Goal: Information Seeking & Learning: Learn about a topic

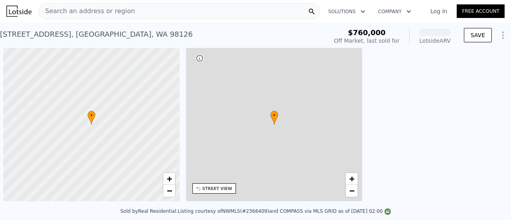
scroll to position [0, 3]
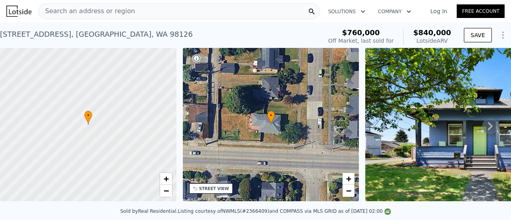
click at [109, 10] on span "Search an address or region" at bounding box center [87, 11] width 96 height 10
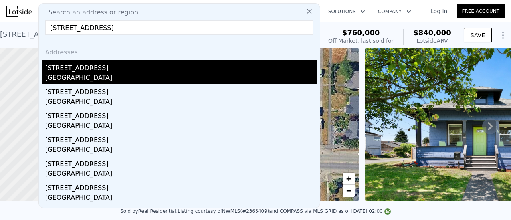
type input "[STREET_ADDRESS]"
click at [148, 71] on div "[STREET_ADDRESS]" at bounding box center [180, 66] width 271 height 13
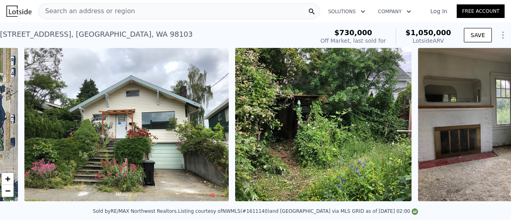
scroll to position [0, 365]
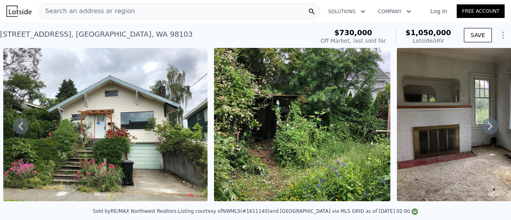
click at [312, 131] on img at bounding box center [302, 124] width 176 height 153
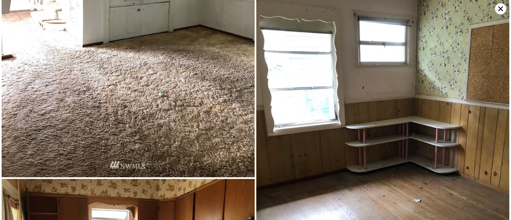
scroll to position [524, 0]
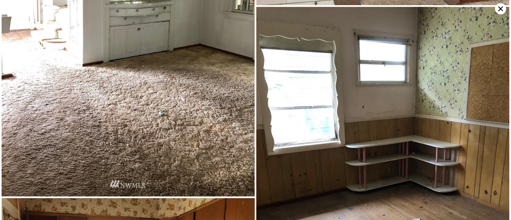
click at [502, 8] on icon at bounding box center [500, 8] width 11 height 11
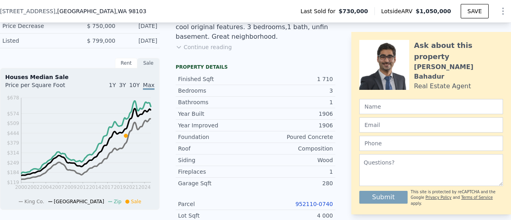
scroll to position [276, 0]
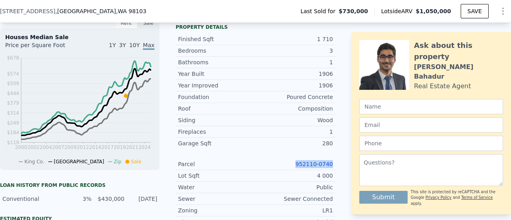
drag, startPoint x: 332, startPoint y: 169, endPoint x: 296, endPoint y: 172, distance: 35.6
click at [296, 172] on div "LISTING & SALE HISTORY Sold 10 $ 730,000 [DATE] Price Decrease $ 750,000 [DATE]…" at bounding box center [255, 182] width 511 height 462
copy link "952110-0740"
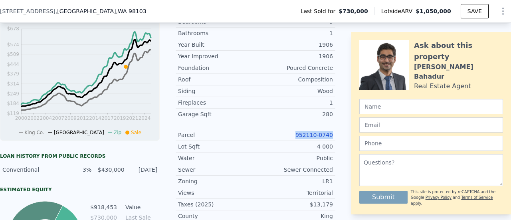
scroll to position [316, 0]
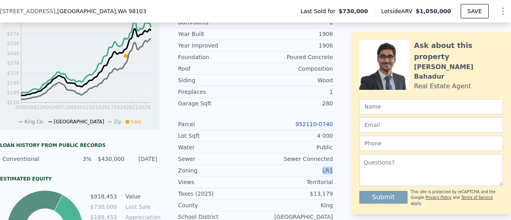
drag, startPoint x: 330, startPoint y: 174, endPoint x: 320, endPoint y: 174, distance: 10.8
click at [320, 174] on div "Zoning LR1" at bounding box center [256, 171] width 160 height 12
copy div "LR1"
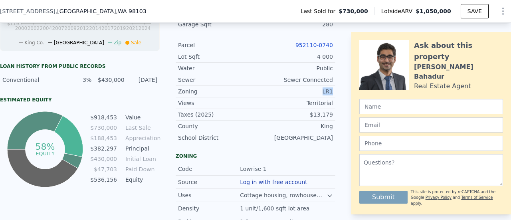
scroll to position [396, 0]
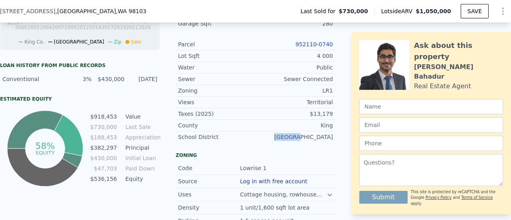
click at [311, 142] on div "School District [GEOGRAPHIC_DATA]" at bounding box center [256, 136] width 160 height 11
click at [287, 151] on div "Listing Remarks (Historical) Tear me down or fix me up! Zoned L1 (M) value most…" at bounding box center [256, 62] width 160 height 462
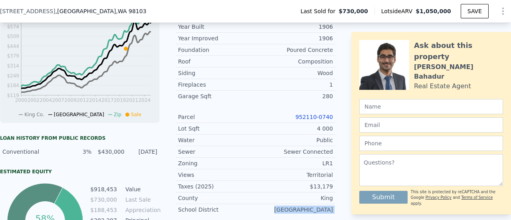
scroll to position [276, 0]
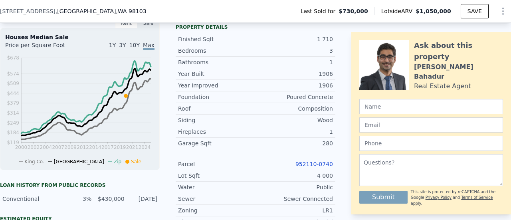
click at [295, 30] on div "Property details" at bounding box center [256, 27] width 160 height 6
click at [322, 167] on link "952110-0740" at bounding box center [314, 164] width 38 height 6
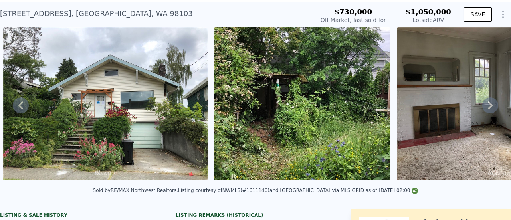
scroll to position [3, 0]
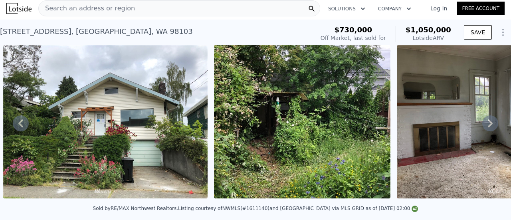
click at [482, 121] on icon at bounding box center [490, 123] width 16 height 16
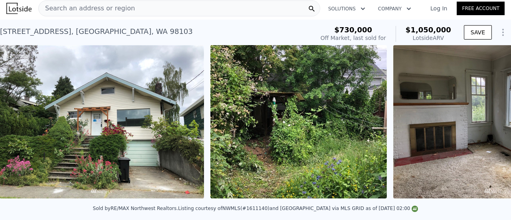
scroll to position [0, 365]
